Goal: Information Seeking & Learning: Understand process/instructions

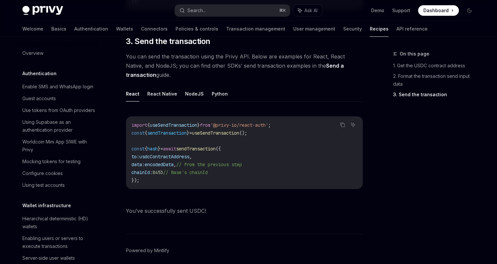
scroll to position [485, 0]
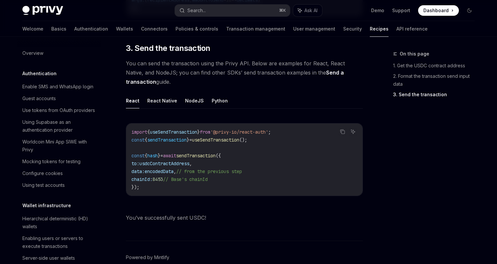
click at [318, 74] on link "Send a transaction" at bounding box center [235, 77] width 218 height 16
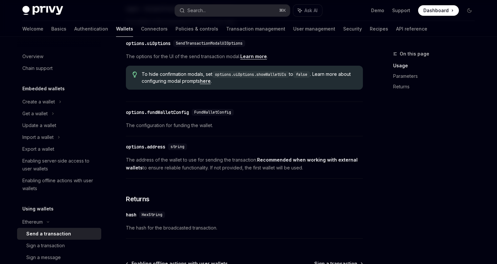
scroll to position [363, 0]
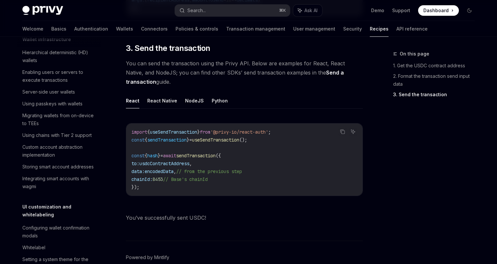
scroll to position [220, 0]
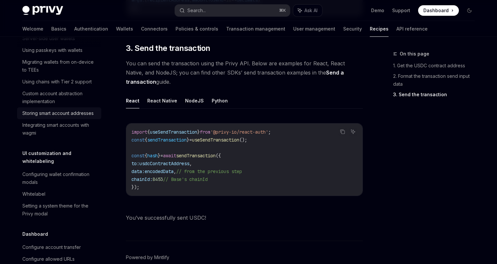
click at [73, 112] on div "Storing smart account addresses" at bounding box center [57, 113] width 71 height 8
type textarea "*"
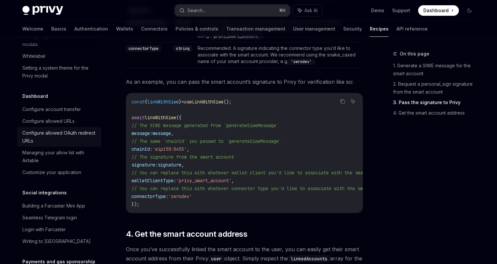
scroll to position [370, 0]
